Goal: Information Seeking & Learning: Learn about a topic

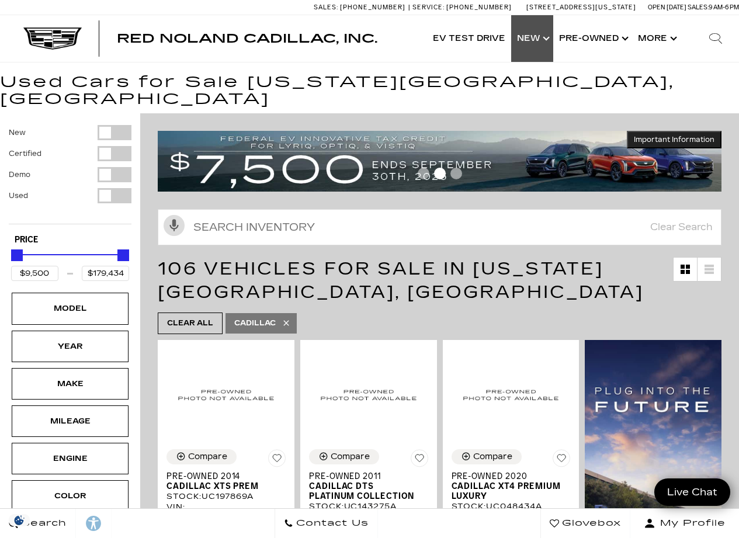
click at [535, 40] on link "Show New" at bounding box center [532, 38] width 42 height 47
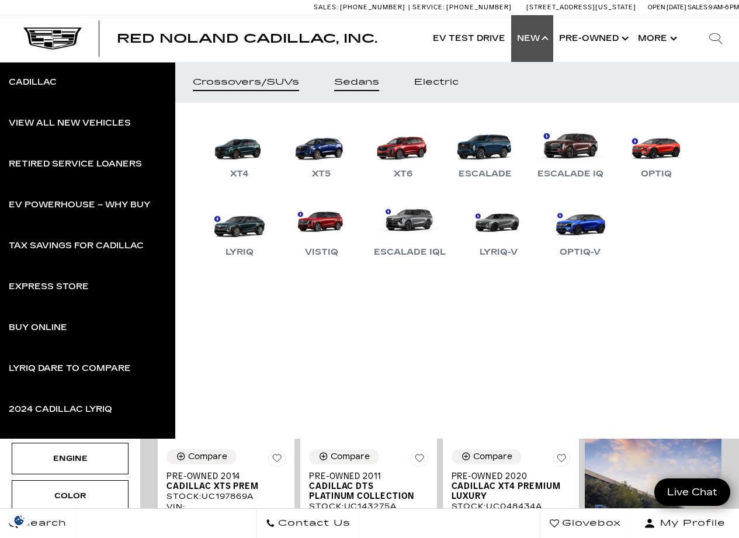
click at [367, 79] on div "Sedans" at bounding box center [356, 82] width 45 height 8
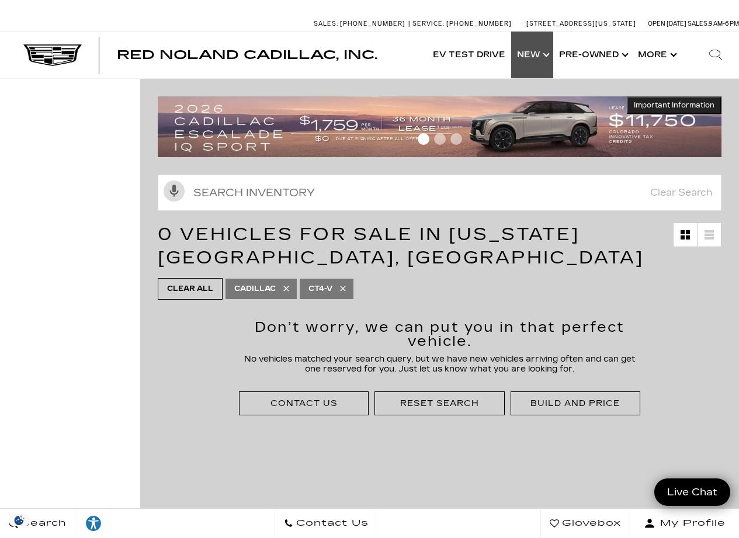
click at [539, 56] on link "Show New" at bounding box center [532, 55] width 42 height 47
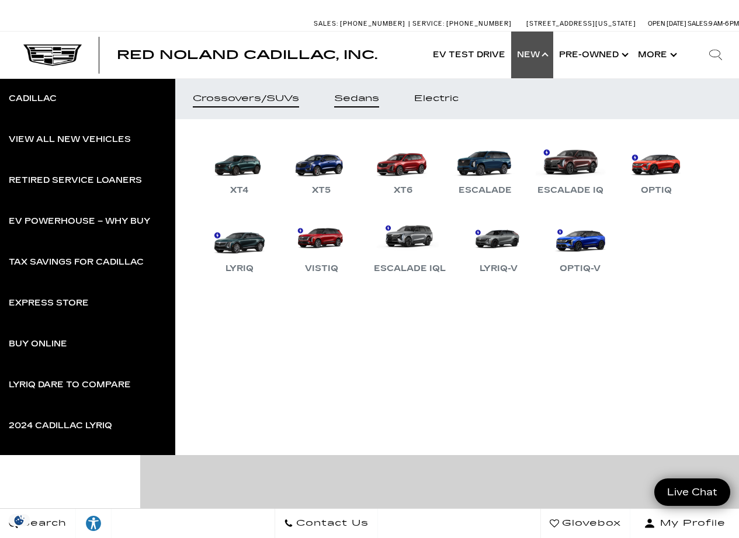
click at [373, 98] on div "Sedans" at bounding box center [356, 99] width 45 height 8
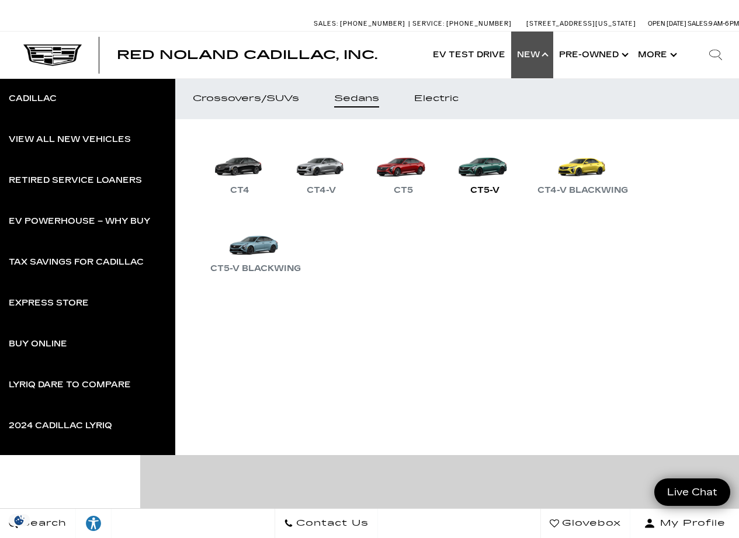
click at [481, 169] on link "CT5-V" at bounding box center [485, 167] width 70 height 61
